Goal: Task Accomplishment & Management: Complete application form

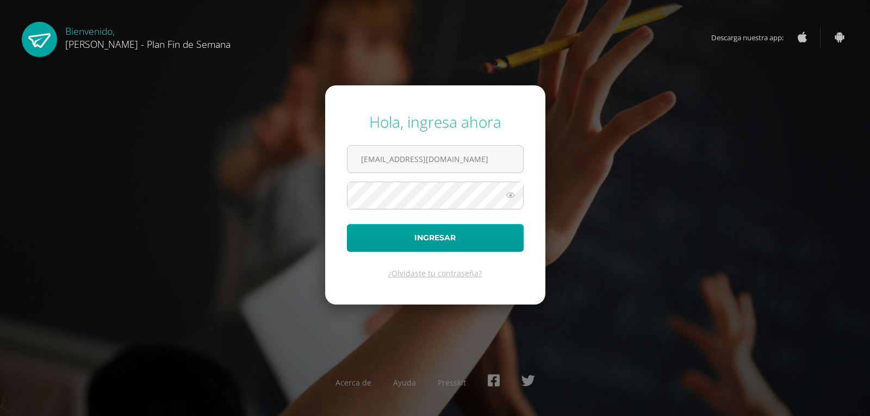
type input "darwinreyesfds@gmail.com"
click at [347, 224] on button "Ingresar" at bounding box center [435, 238] width 177 height 28
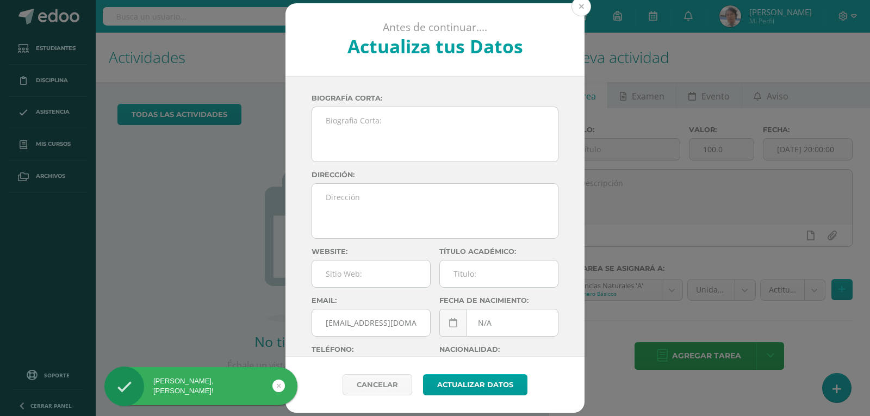
click at [586, 9] on button at bounding box center [581, 7] width 20 height 20
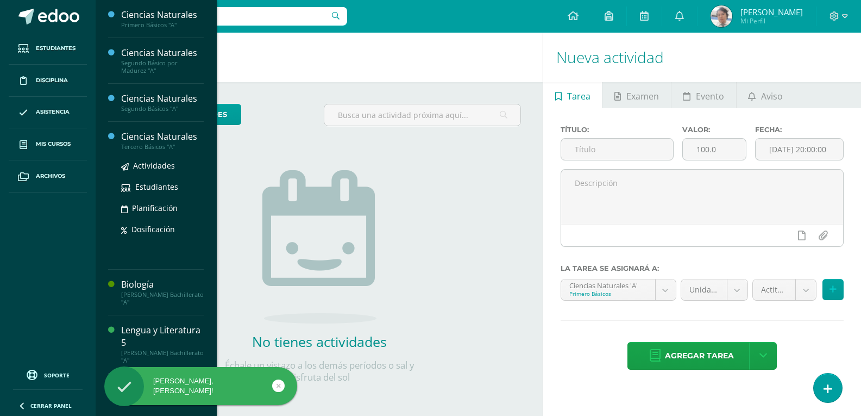
click at [186, 136] on div "Ciencias Naturales" at bounding box center [162, 136] width 83 height 13
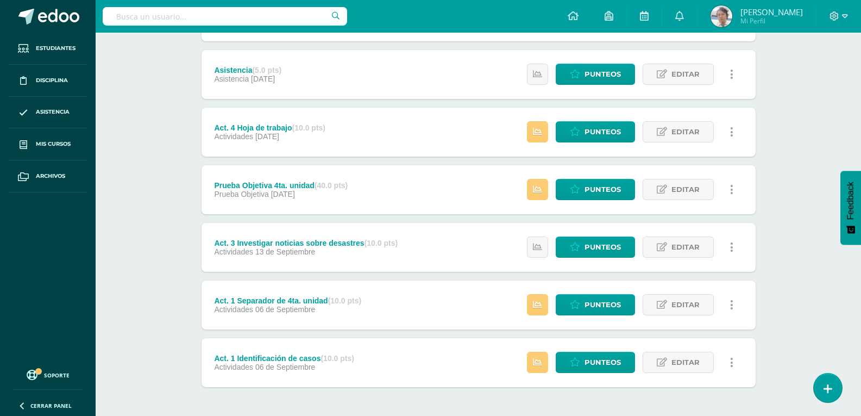
scroll to position [272, 0]
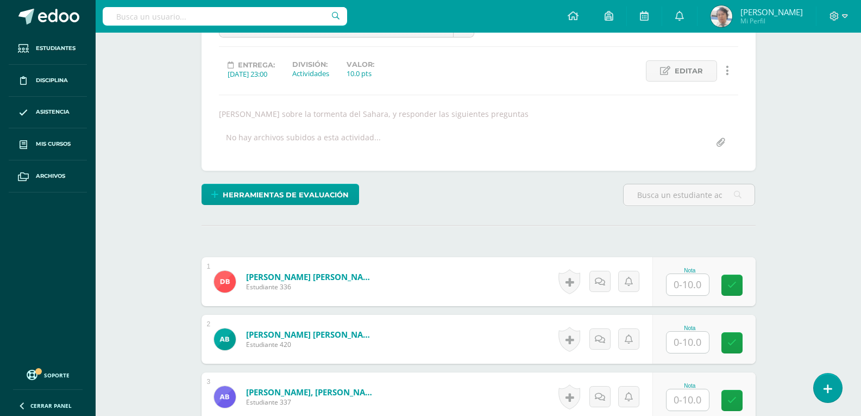
scroll to position [51, 0]
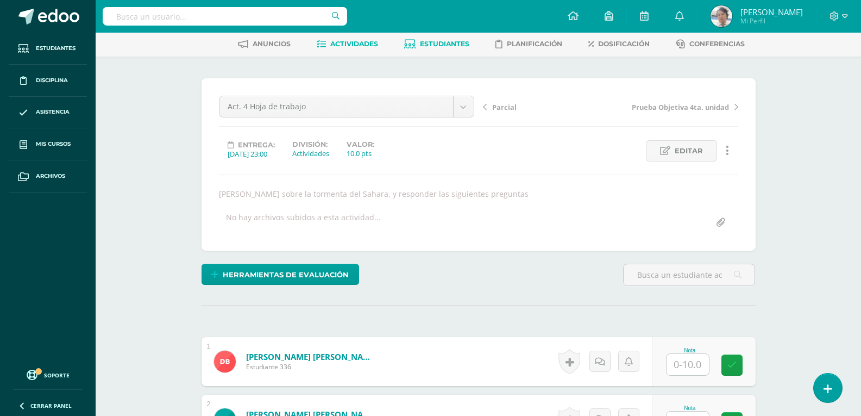
click at [426, 44] on span "Estudiantes" at bounding box center [444, 44] width 49 height 8
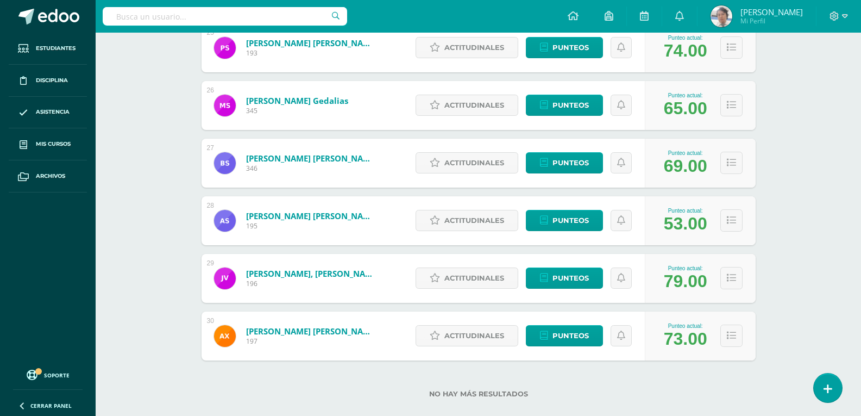
scroll to position [1613, 0]
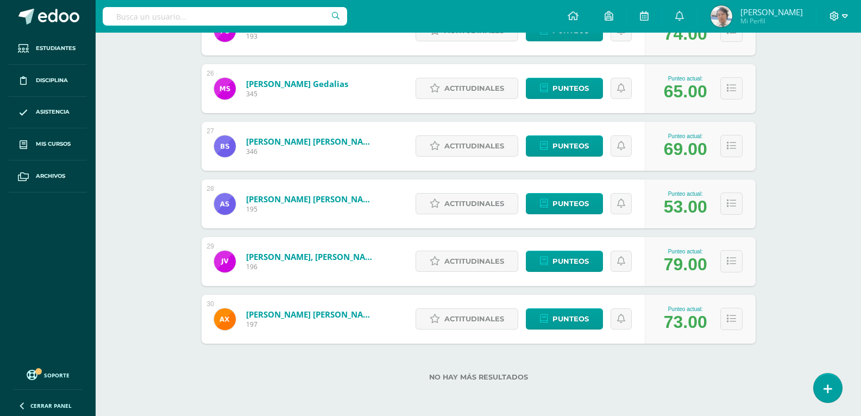
click at [842, 20] on icon at bounding box center [845, 16] width 6 height 10
click at [822, 70] on span "Cerrar sesión" at bounding box center [811, 74] width 49 height 10
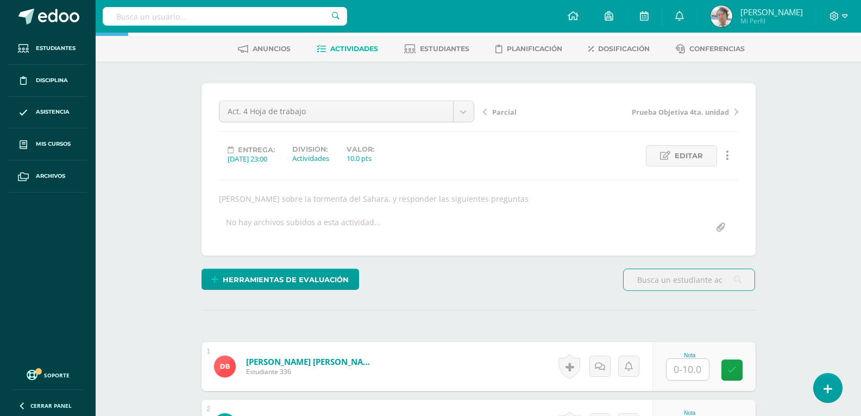
scroll to position [164, 0]
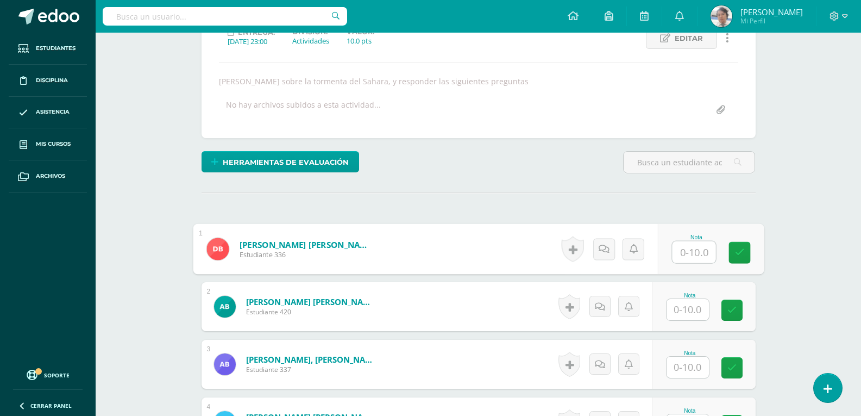
click at [689, 257] on input "text" at bounding box center [693, 252] width 43 height 22
type input "10"
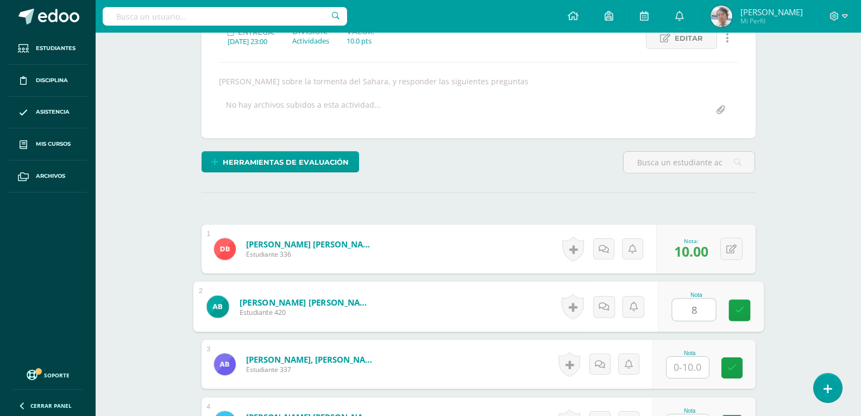
scroll to position [164, 0]
type input "8"
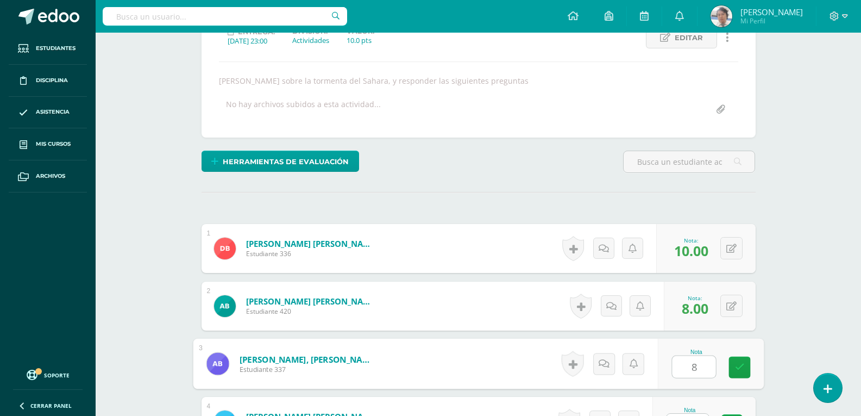
type input "8"
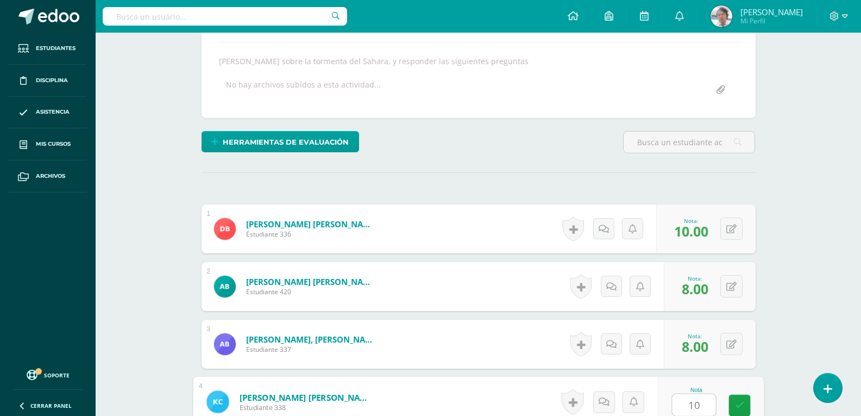
type input "10"
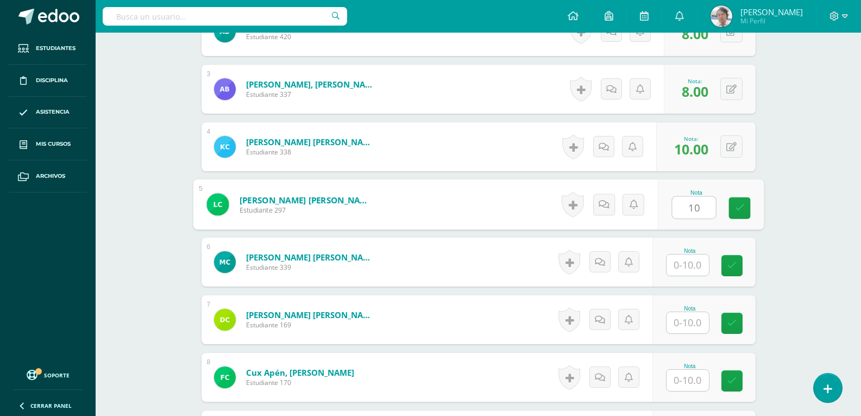
type input "10"
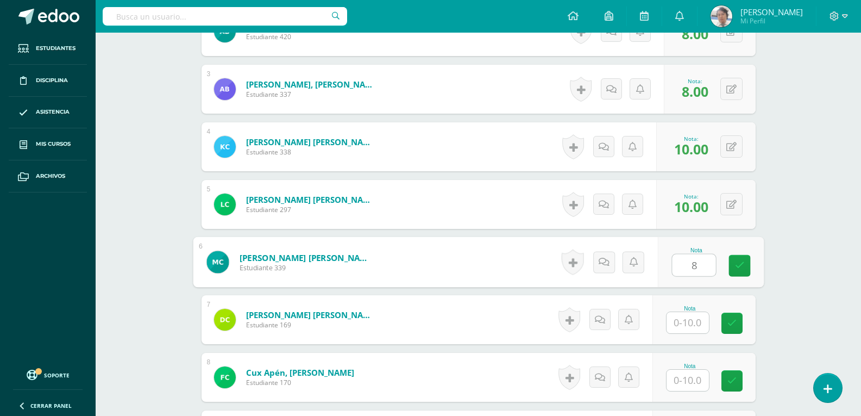
type input "8"
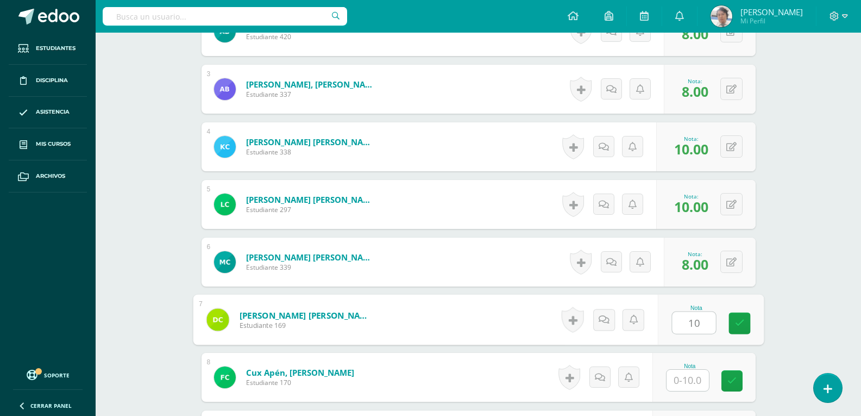
type input "10"
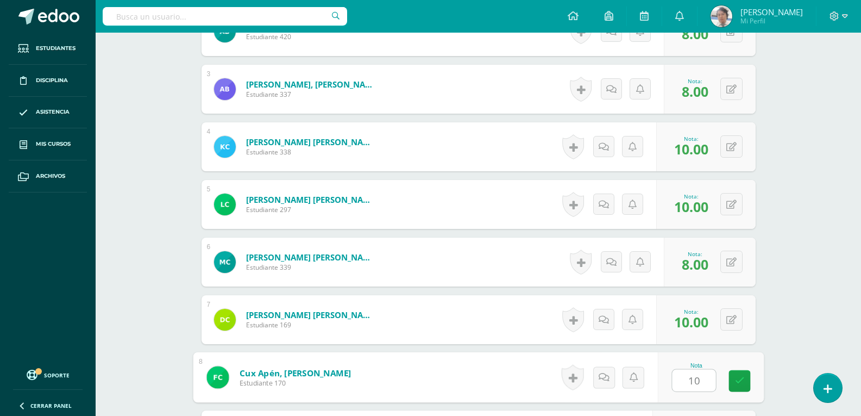
type input "10"
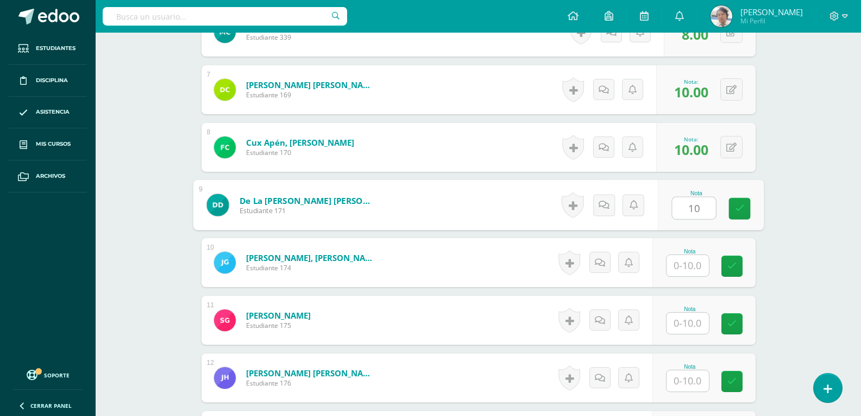
type input "10"
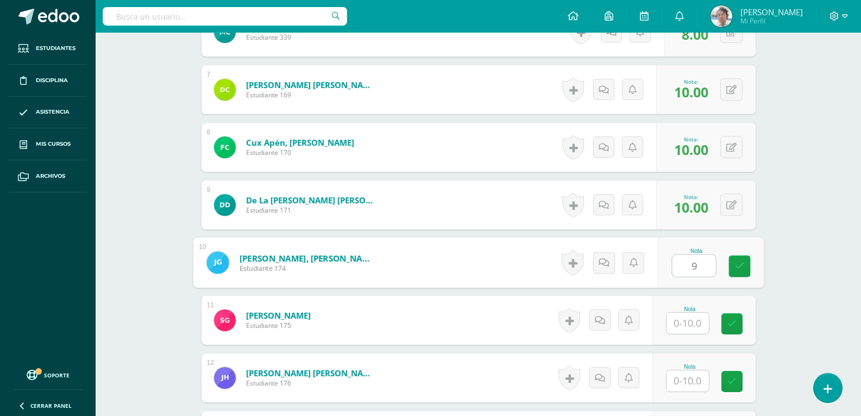
type input "9"
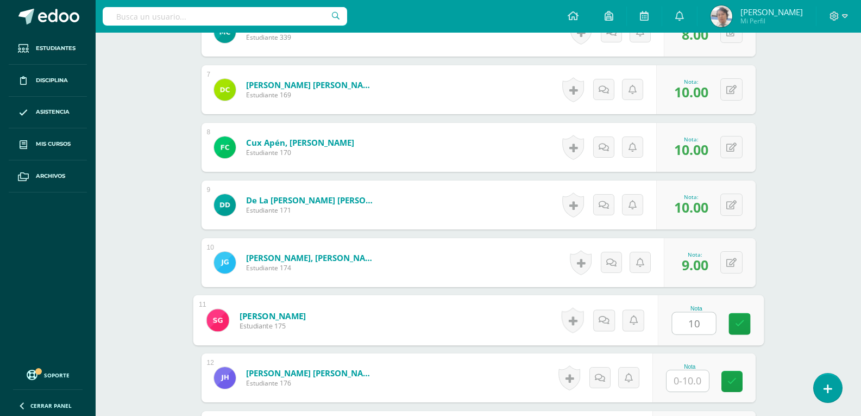
type input "10"
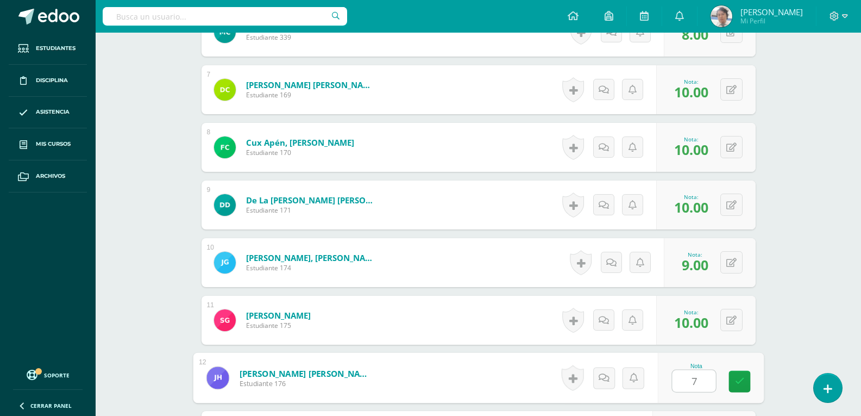
type input "7"
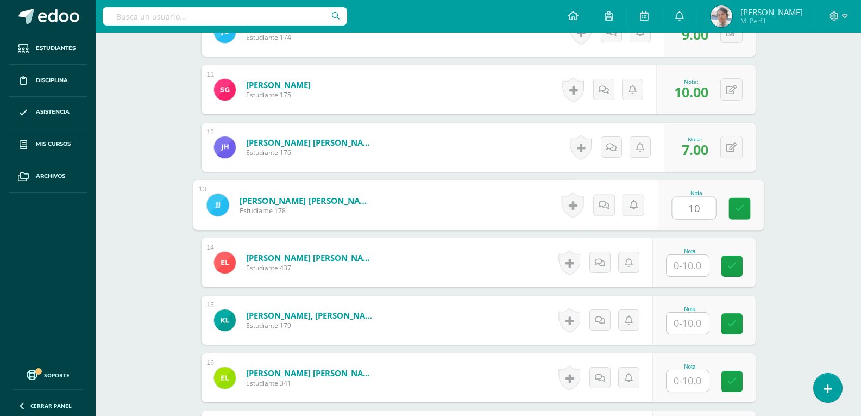
type input "10"
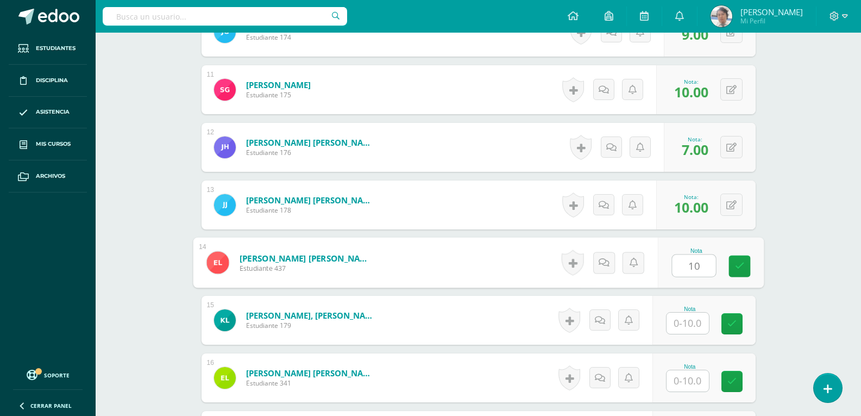
type input "10"
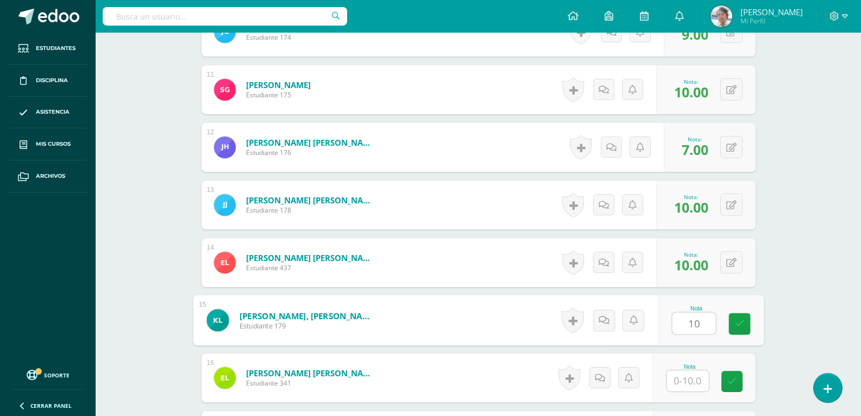
type input "10"
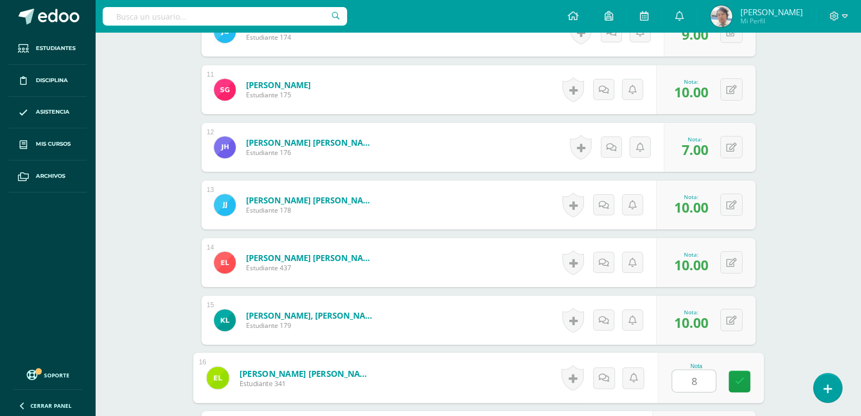
type input "8"
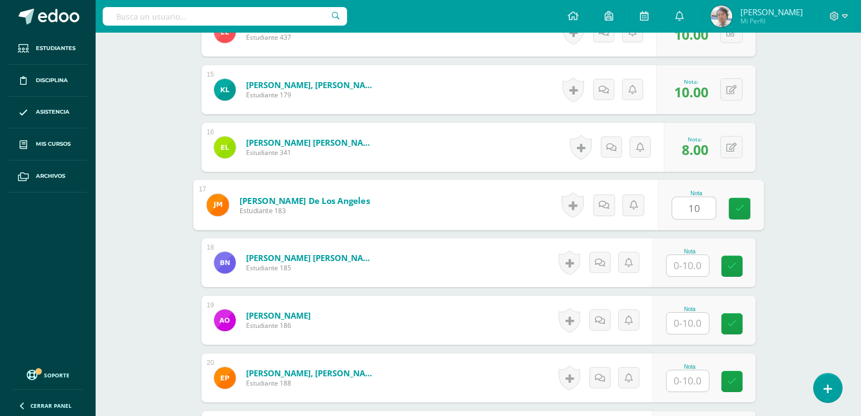
type input "10"
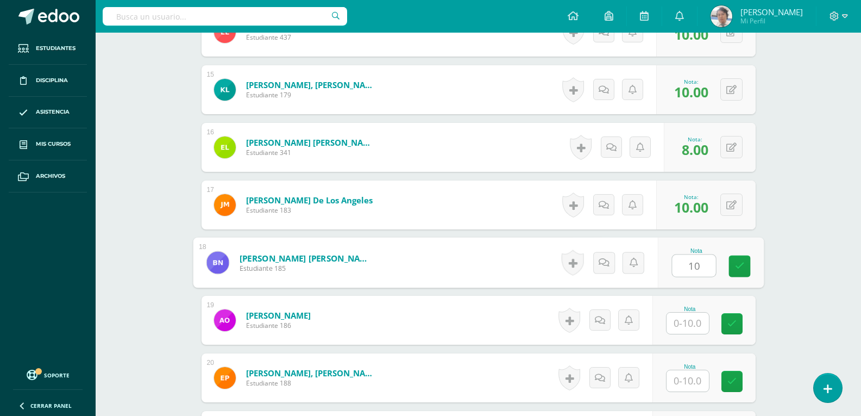
type input "10"
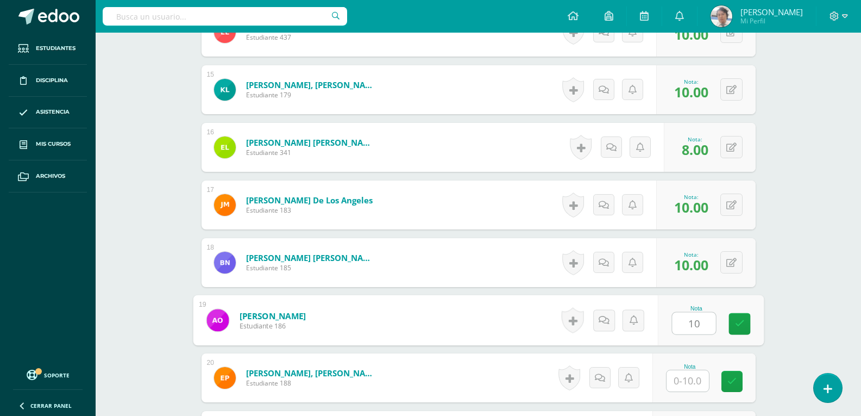
type input "10"
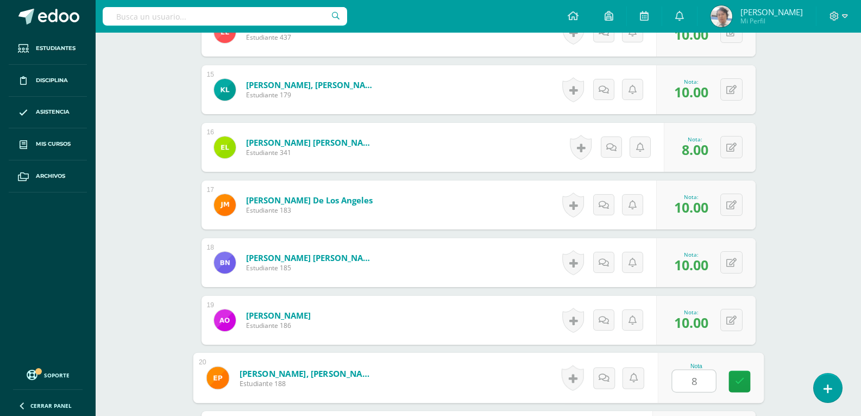
type input "8"
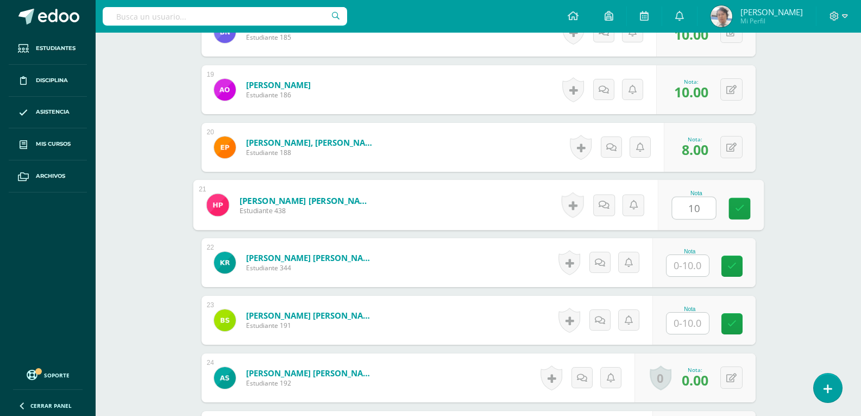
type input "10"
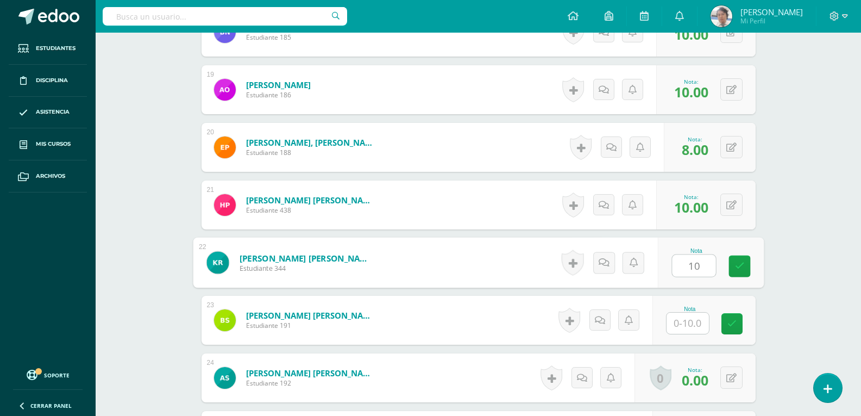
type input "10"
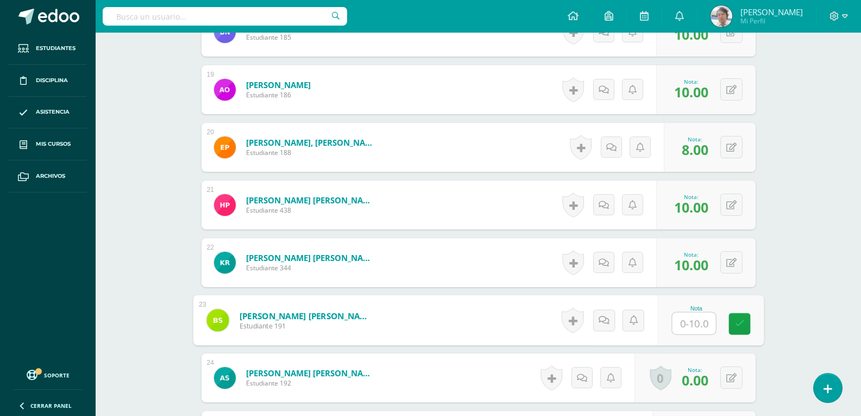
type input "8"
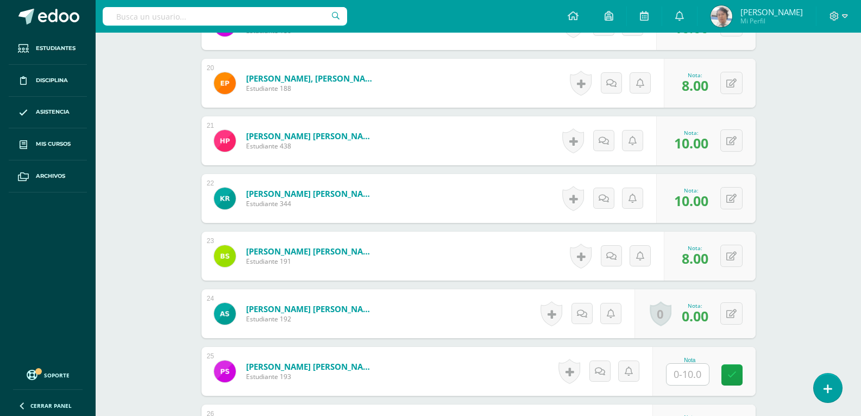
scroll to position [1523, 0]
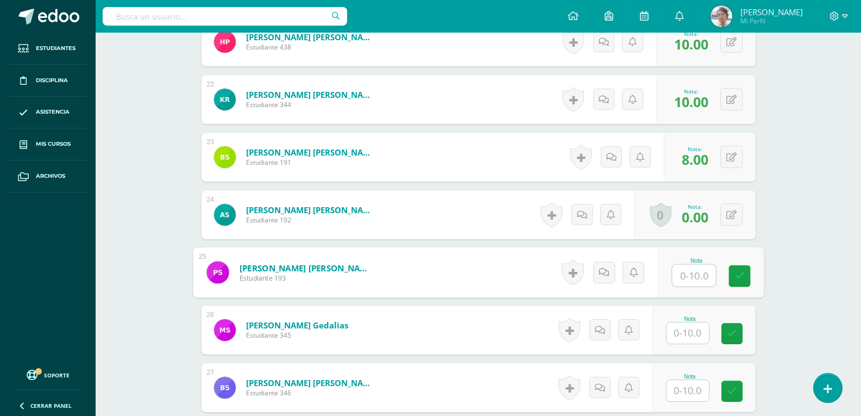
click at [690, 284] on input "text" at bounding box center [693, 276] width 43 height 22
type input "10"
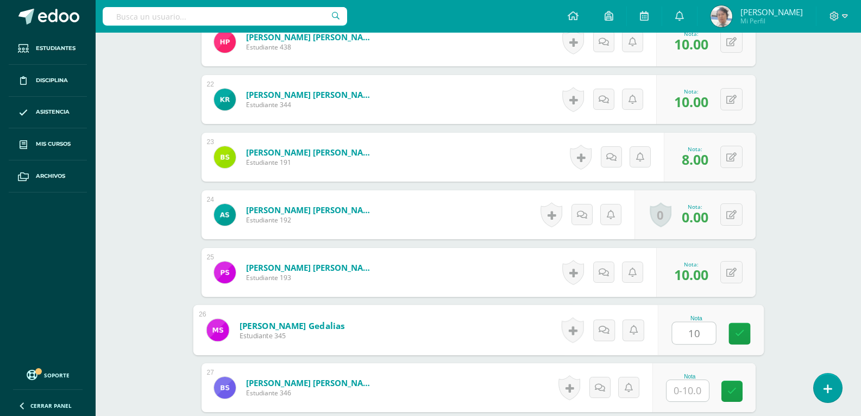
type input "10"
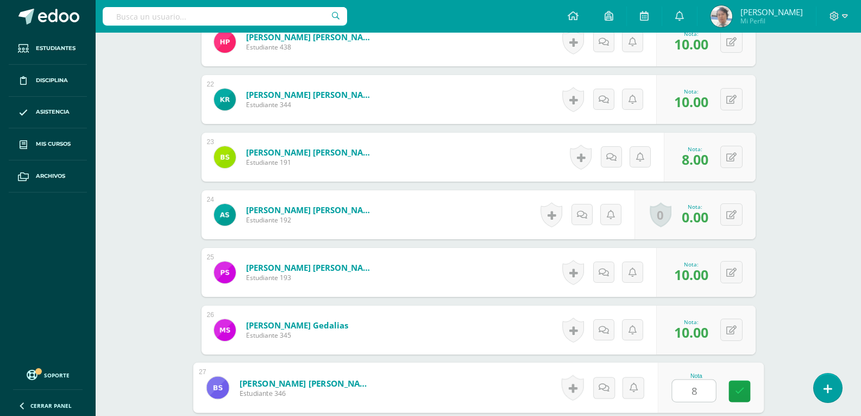
type input "8"
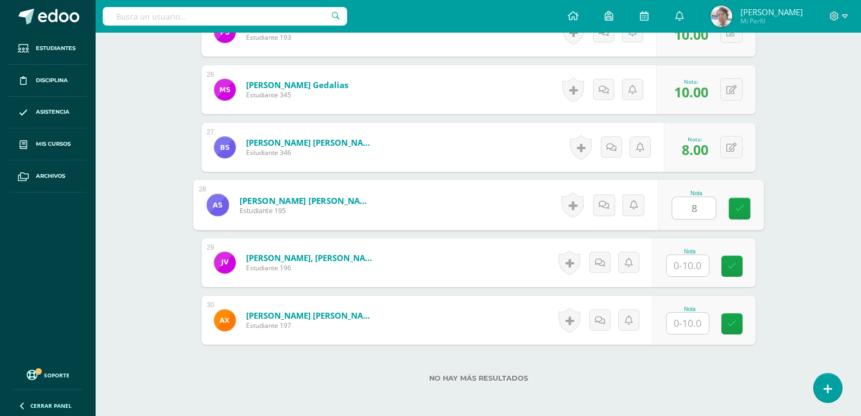
type input "8"
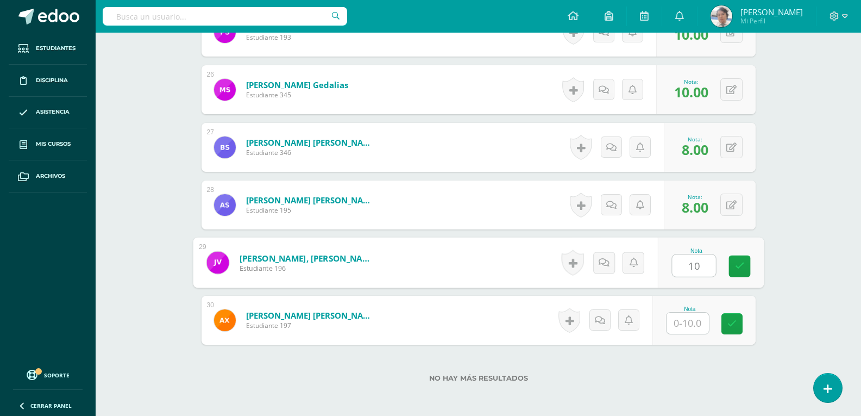
type input "10"
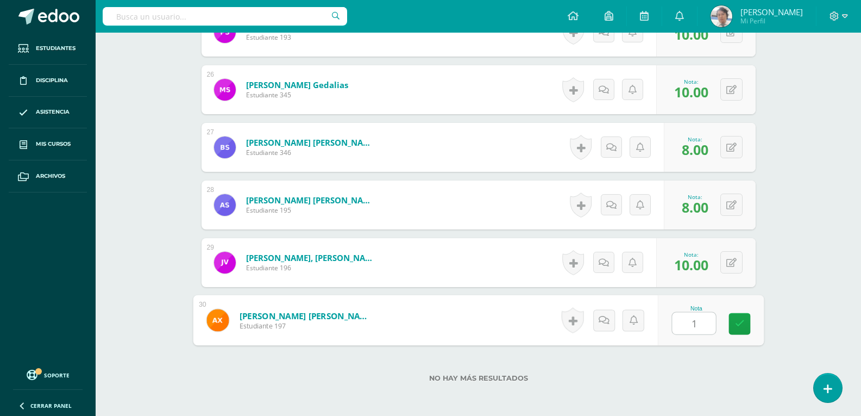
type input "10"
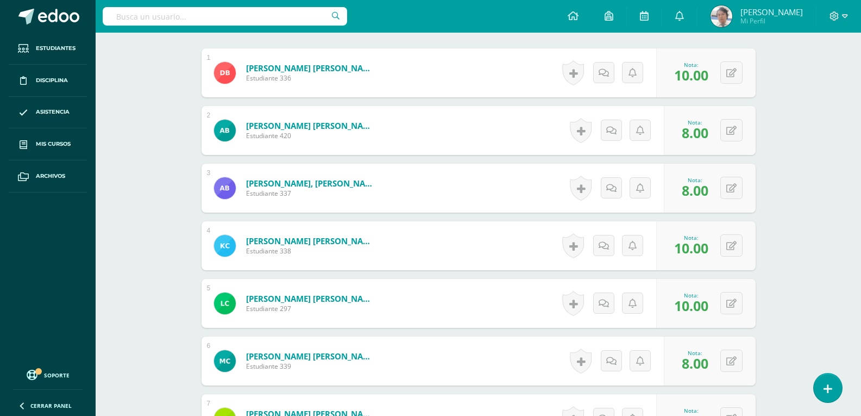
scroll to position [296, 0]
